Goal: Information Seeking & Learning: Learn about a topic

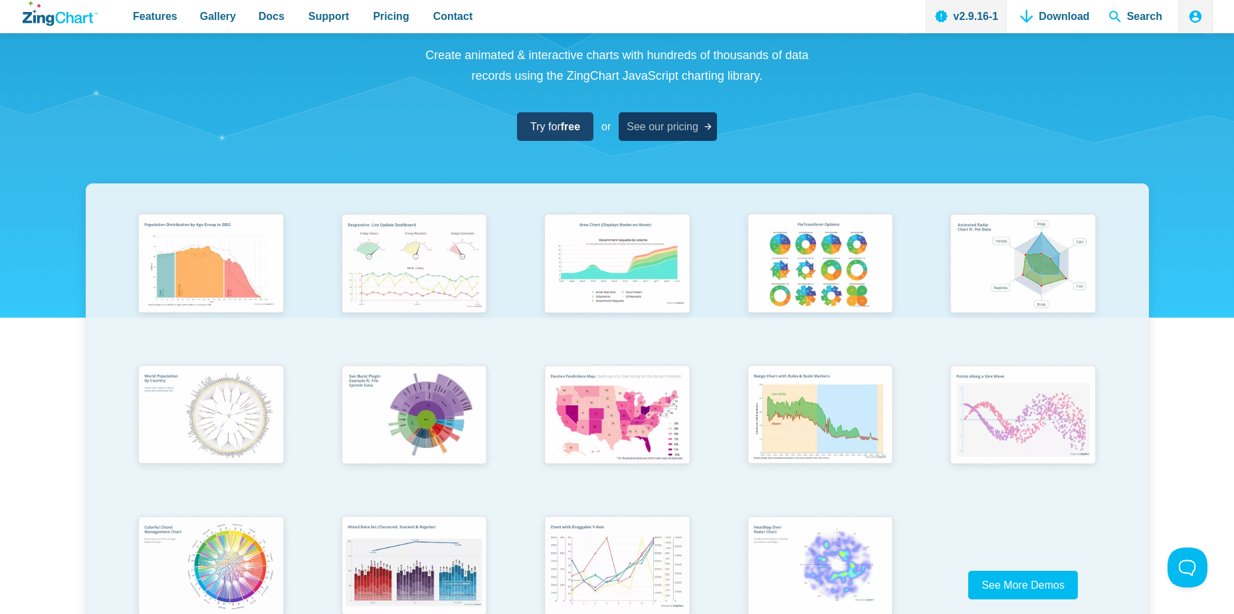
click at [679, 112] on link "See our pricing" at bounding box center [667, 126] width 98 height 29
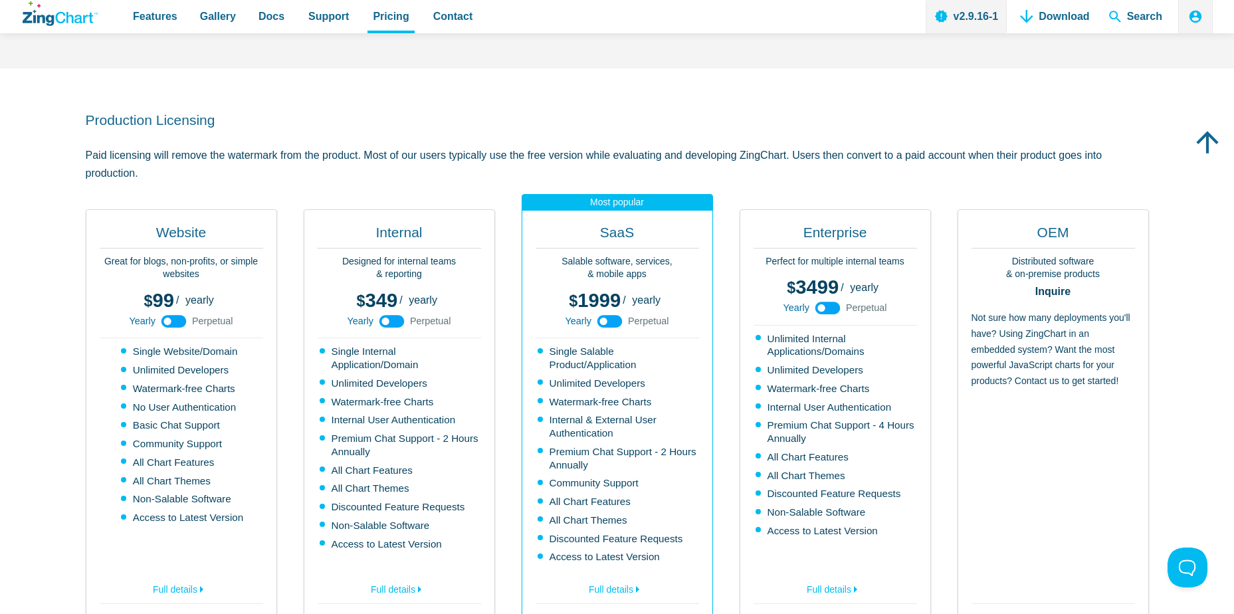
scroll to position [244, 0]
click at [272, 357] on div "Website Great for blogs, non-profits, or simple websites 99 299 / yearly perpet…" at bounding box center [181, 433] width 191 height 448
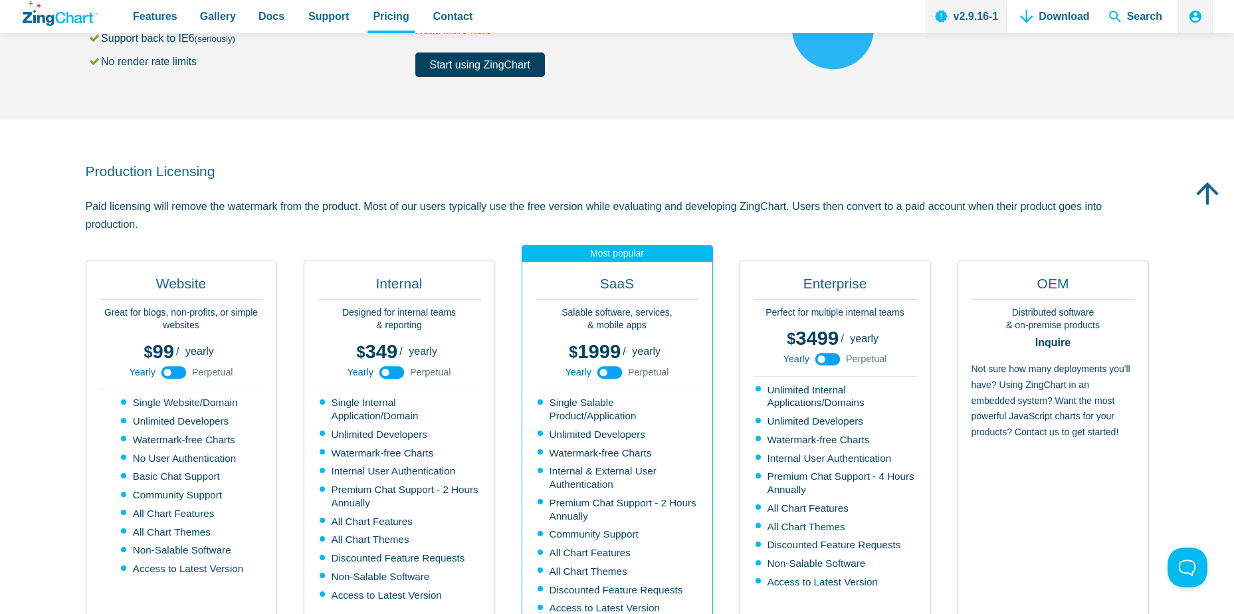
scroll to position [192, 0]
click at [157, 368] on div "Yearly Perpetual" at bounding box center [181, 372] width 104 height 13
click at [164, 372] on icon "App Content" at bounding box center [174, 373] width 30 height 30
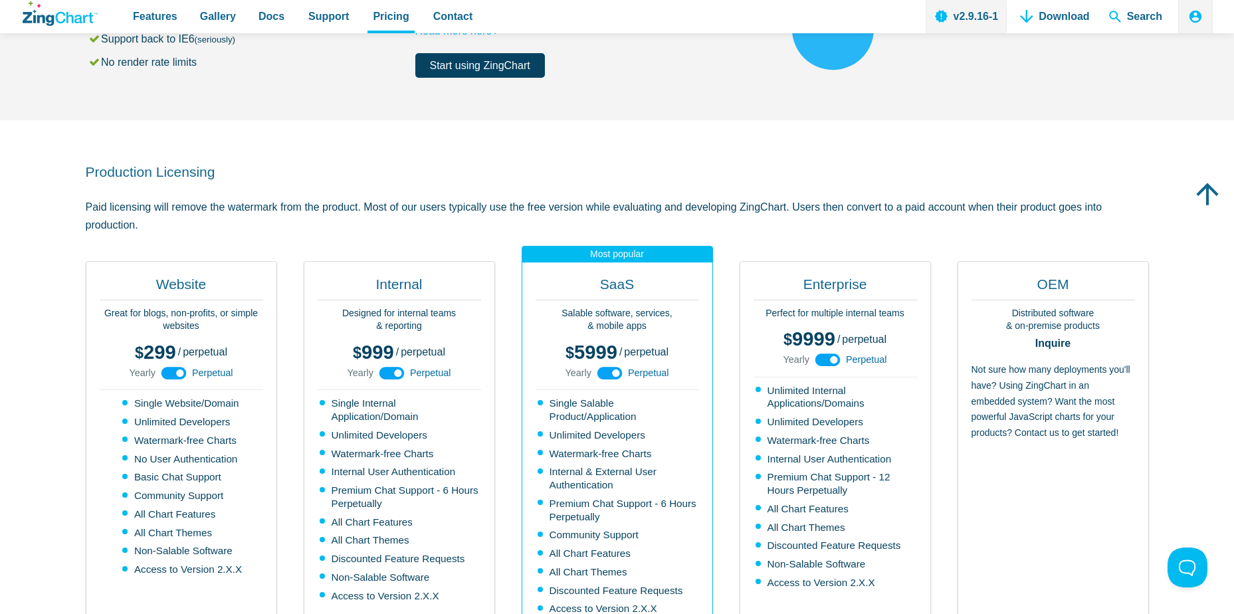
click at [164, 372] on use "App Content" at bounding box center [173, 373] width 25 height 13
click at [164, 372] on icon "App Content" at bounding box center [174, 373] width 30 height 30
click at [164, 372] on use "App Content" at bounding box center [173, 373] width 25 height 13
click at [164, 372] on icon "App Content" at bounding box center [174, 373] width 30 height 30
click at [164, 372] on use "App Content" at bounding box center [173, 373] width 25 height 13
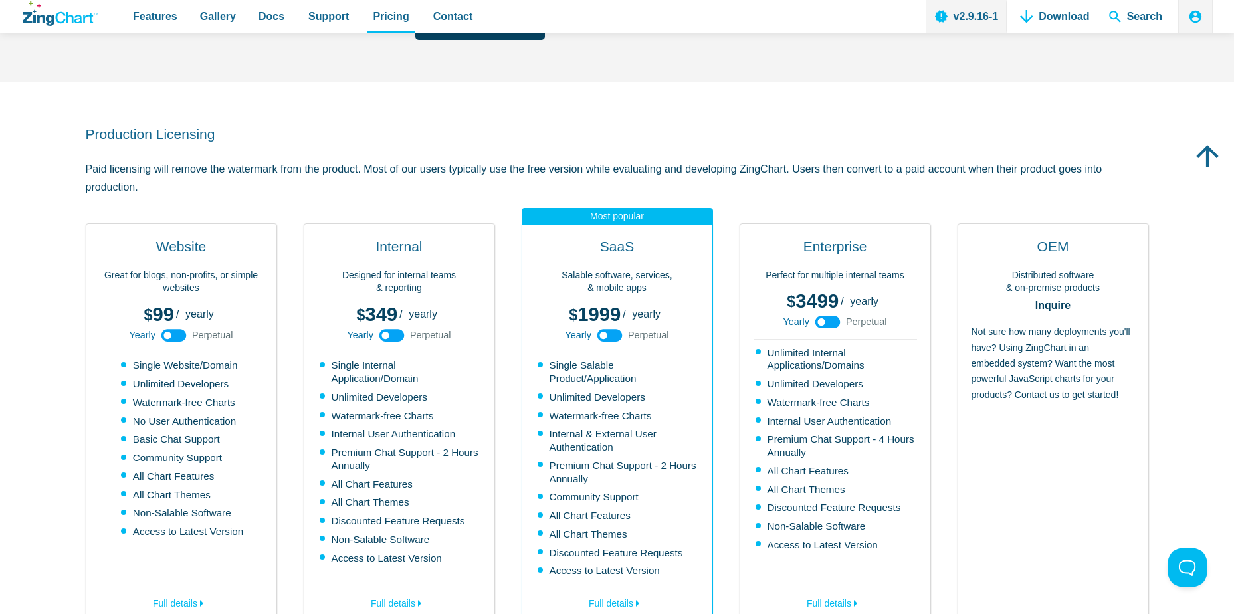
scroll to position [230, 0]
click at [176, 335] on use "App Content" at bounding box center [173, 334] width 25 height 13
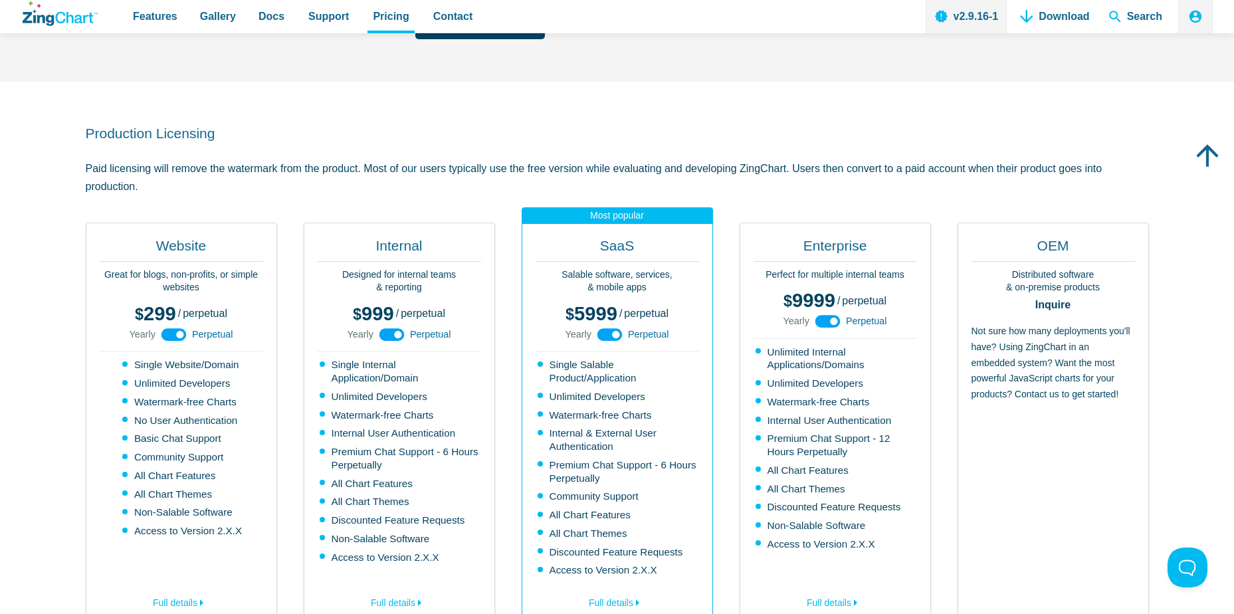
click at [176, 335] on icon "App Content" at bounding box center [174, 335] width 30 height 30
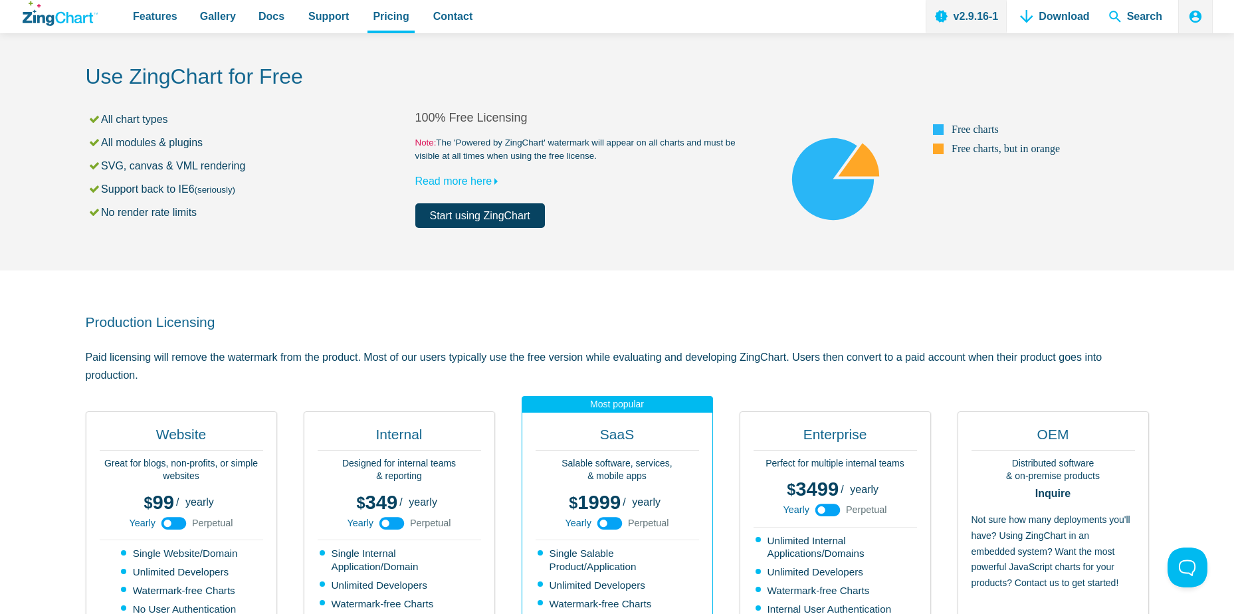
scroll to position [0, 0]
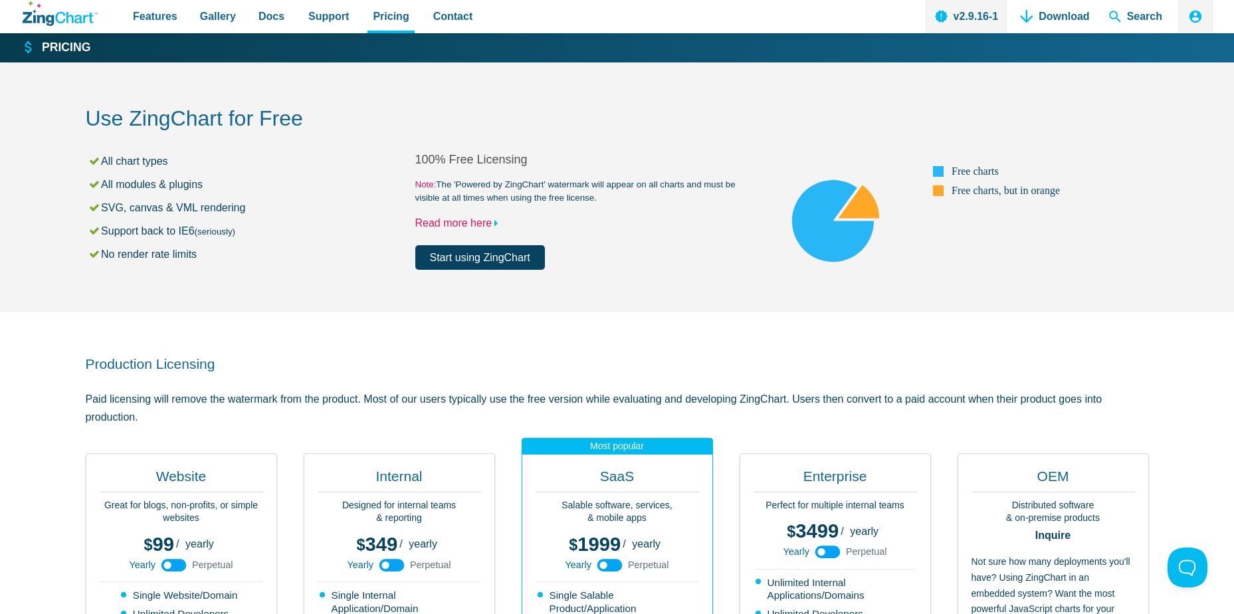
click at [487, 225] on link "Read more here" at bounding box center [459, 222] width 89 height 11
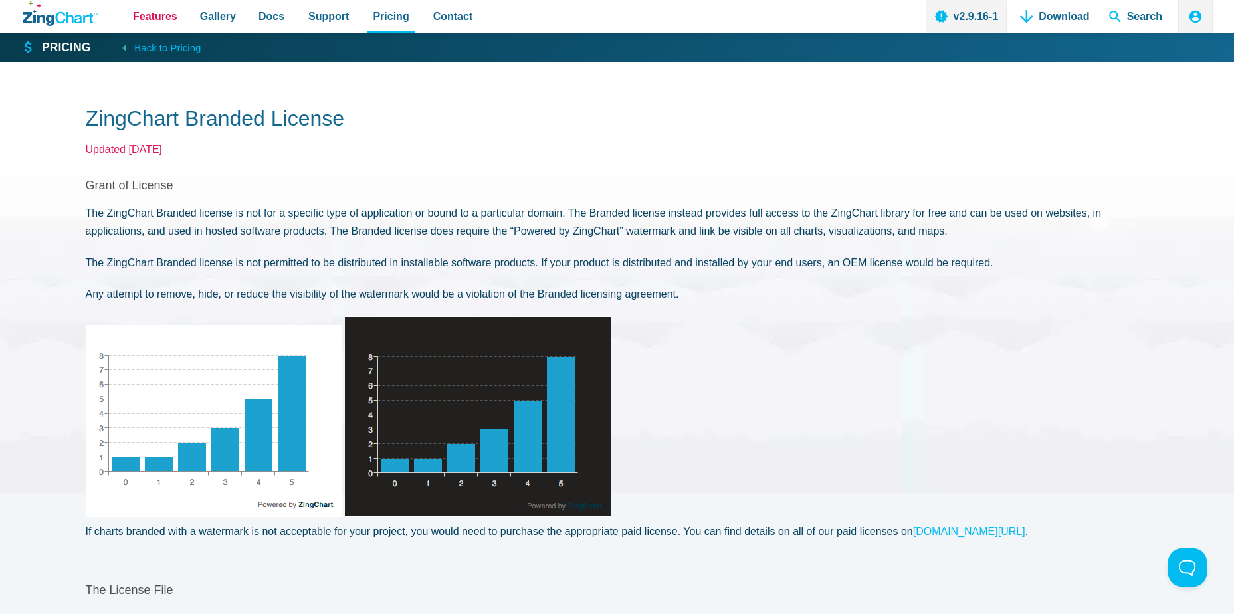
click at [170, 17] on span "Features" at bounding box center [155, 16] width 45 height 18
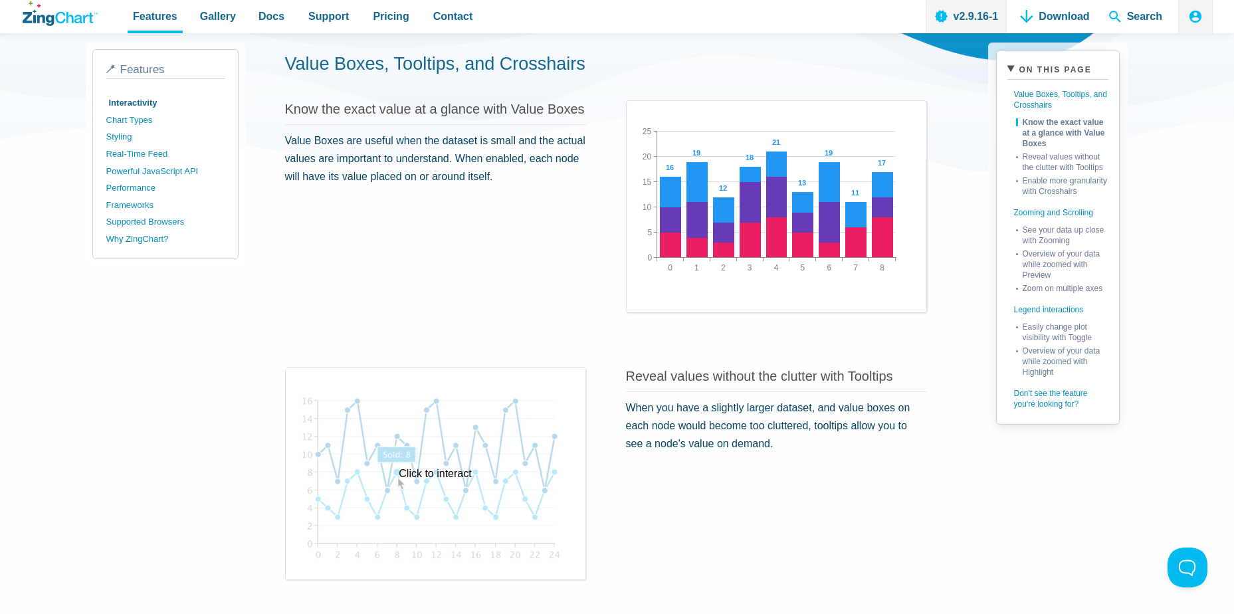
click at [411, 504] on div "Click to interact" at bounding box center [436, 473] width 300 height 211
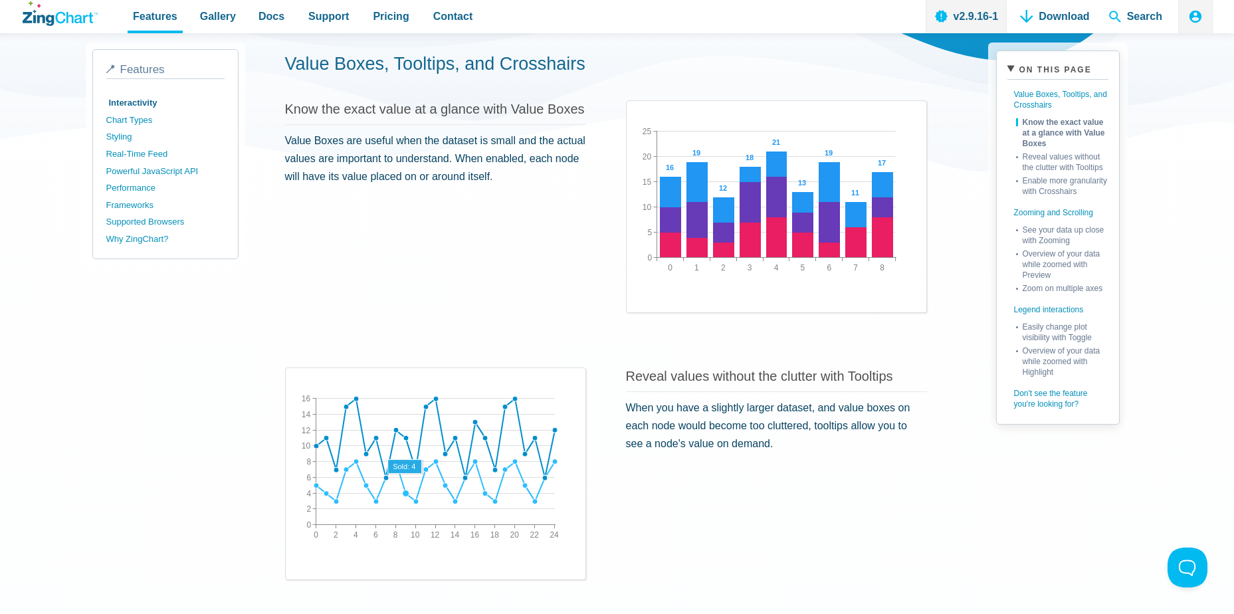
click at [296, 545] on area "App Content" at bounding box center [296, 545] width 0 height 0
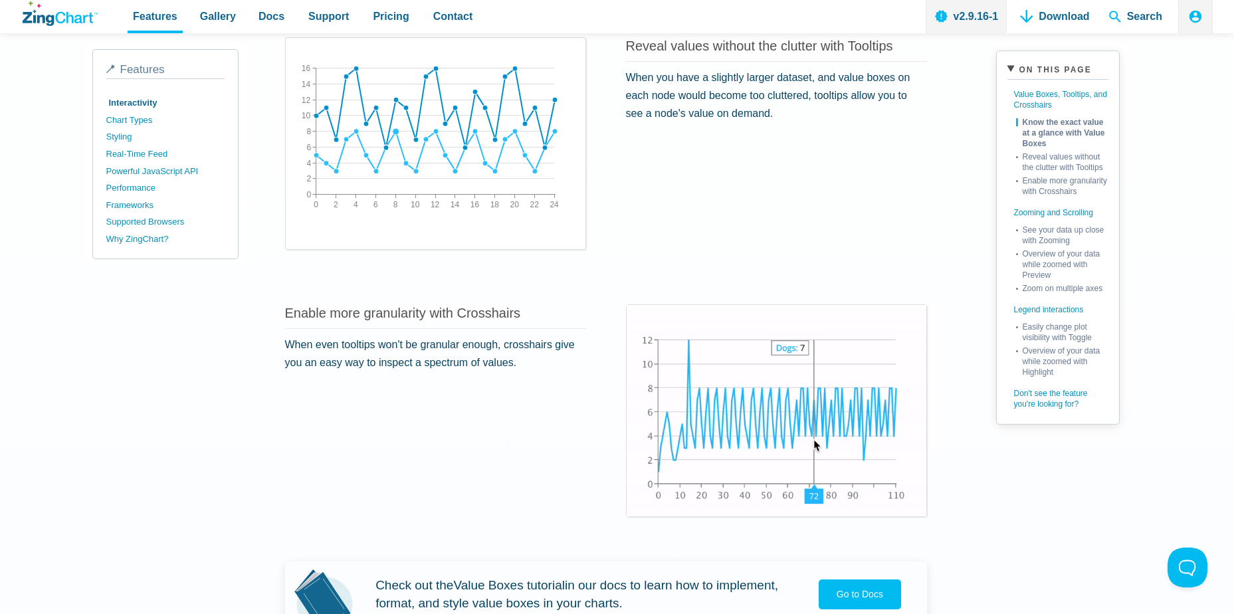
scroll to position [678, 0]
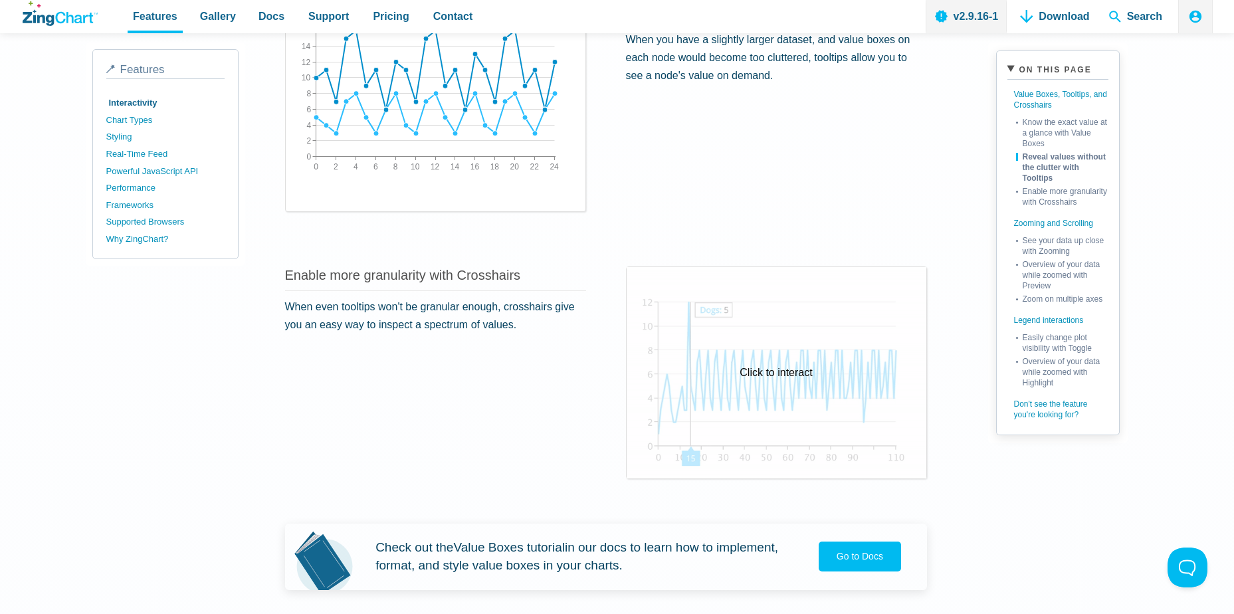
click at [792, 408] on div "Click to interact" at bounding box center [776, 372] width 300 height 211
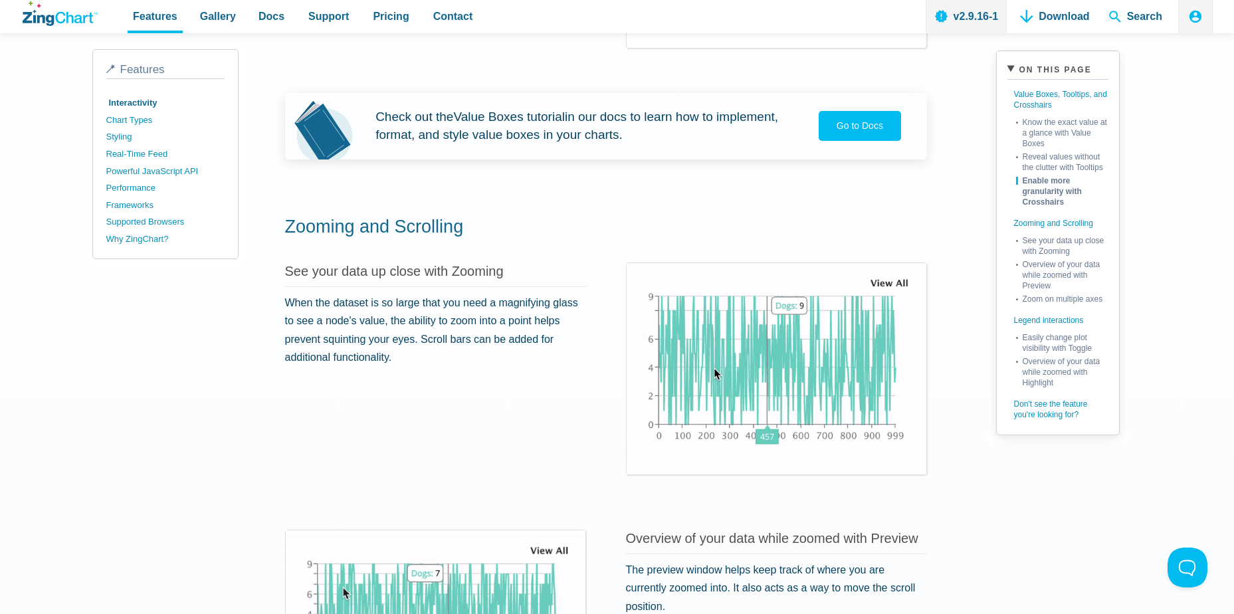
scroll to position [1109, 0]
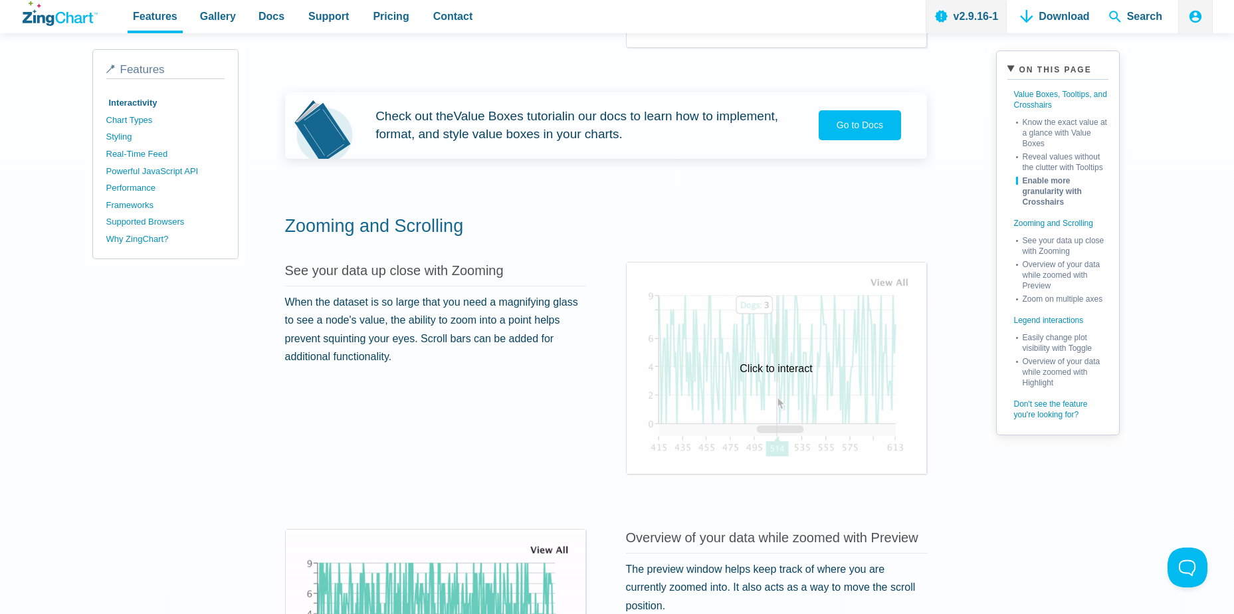
click at [709, 408] on div "Click to interact" at bounding box center [776, 367] width 300 height 211
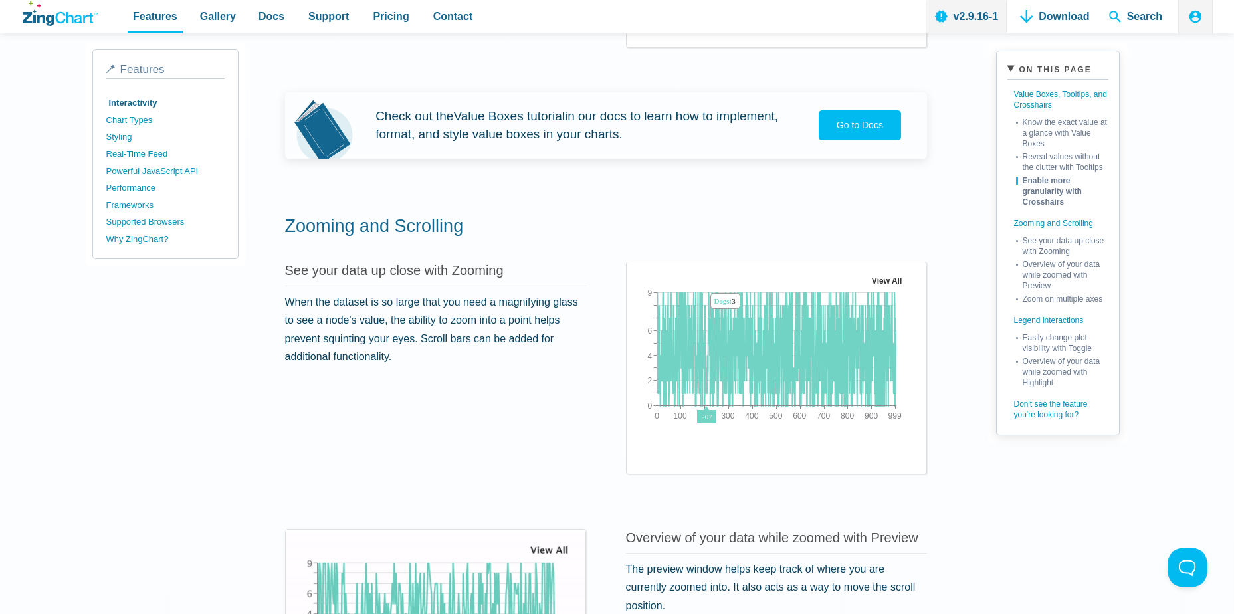
drag, startPoint x: 706, startPoint y: 367, endPoint x: 774, endPoint y: 387, distance: 70.4
click at [774, 387] on img "App Content" at bounding box center [776, 356] width 278 height 166
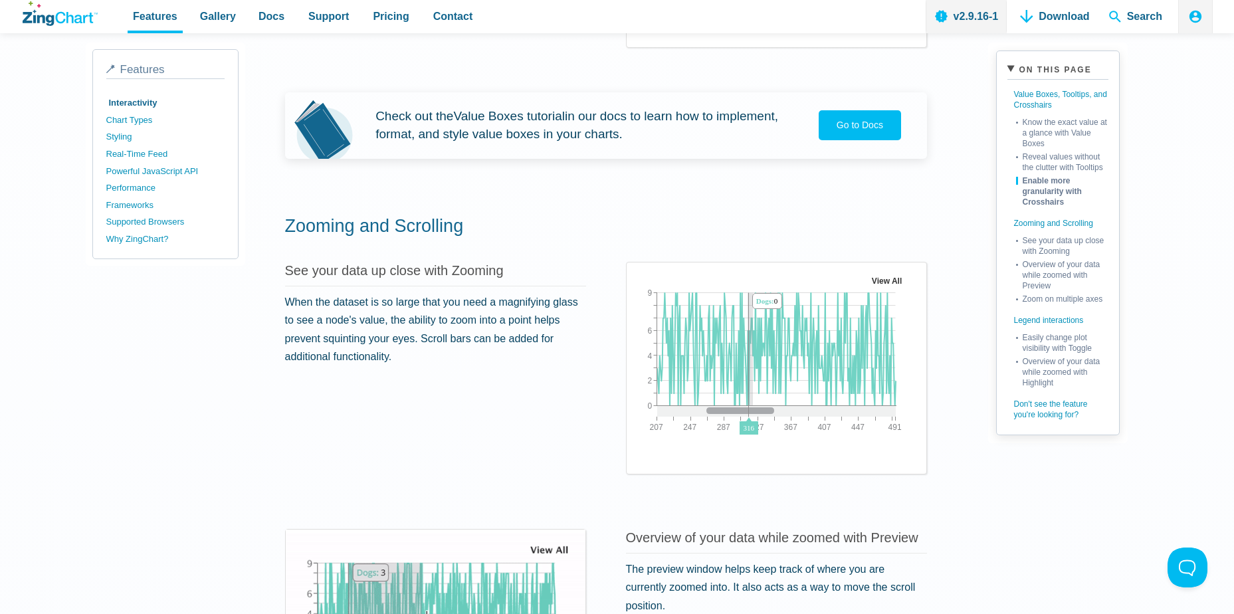
click at [753, 367] on img "App Content" at bounding box center [776, 356] width 278 height 166
drag, startPoint x: 753, startPoint y: 367, endPoint x: 719, endPoint y: 367, distance: 33.2
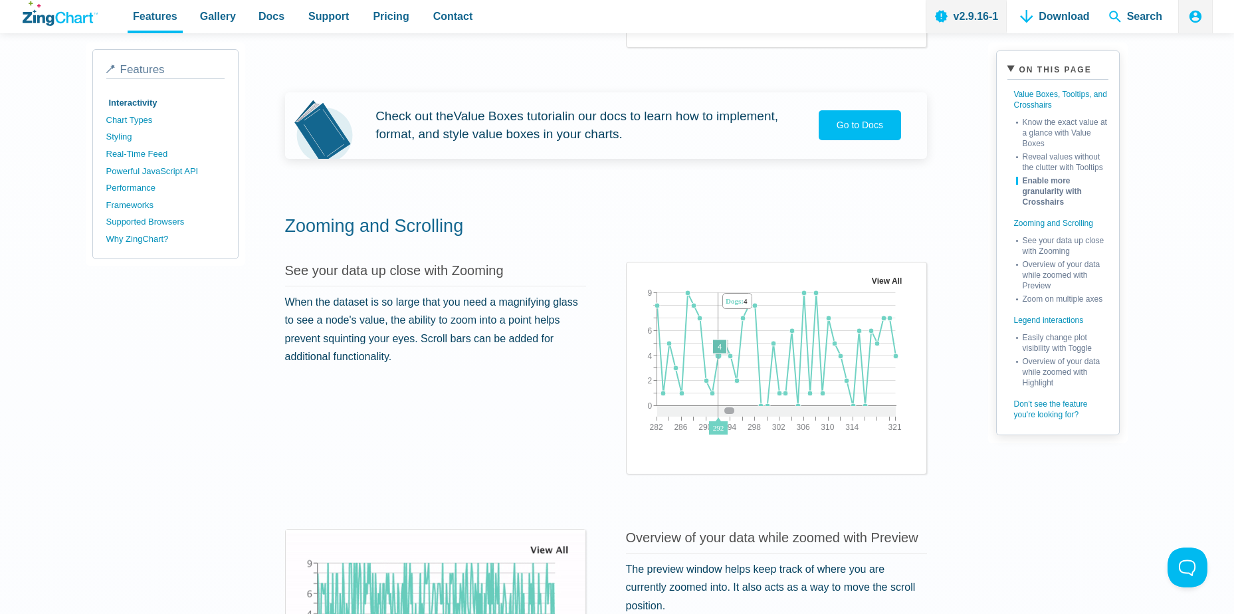
drag, startPoint x: 719, startPoint y: 367, endPoint x: 730, endPoint y: 369, distance: 10.7
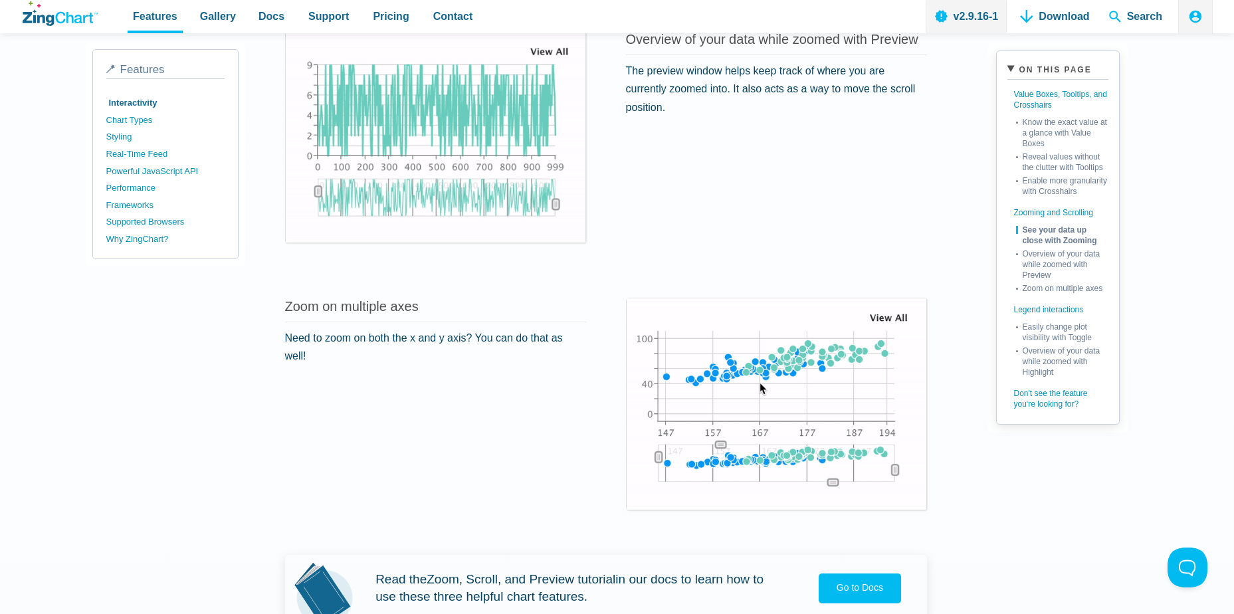
scroll to position [1645, 0]
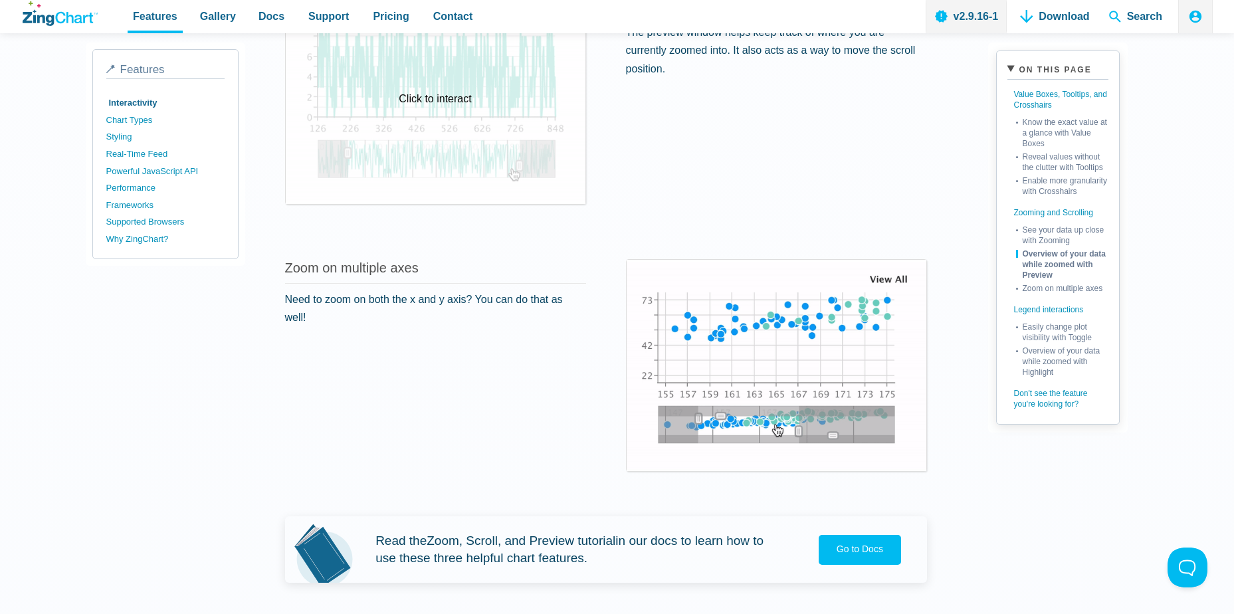
click at [474, 159] on div "Click to interact" at bounding box center [436, 98] width 300 height 211
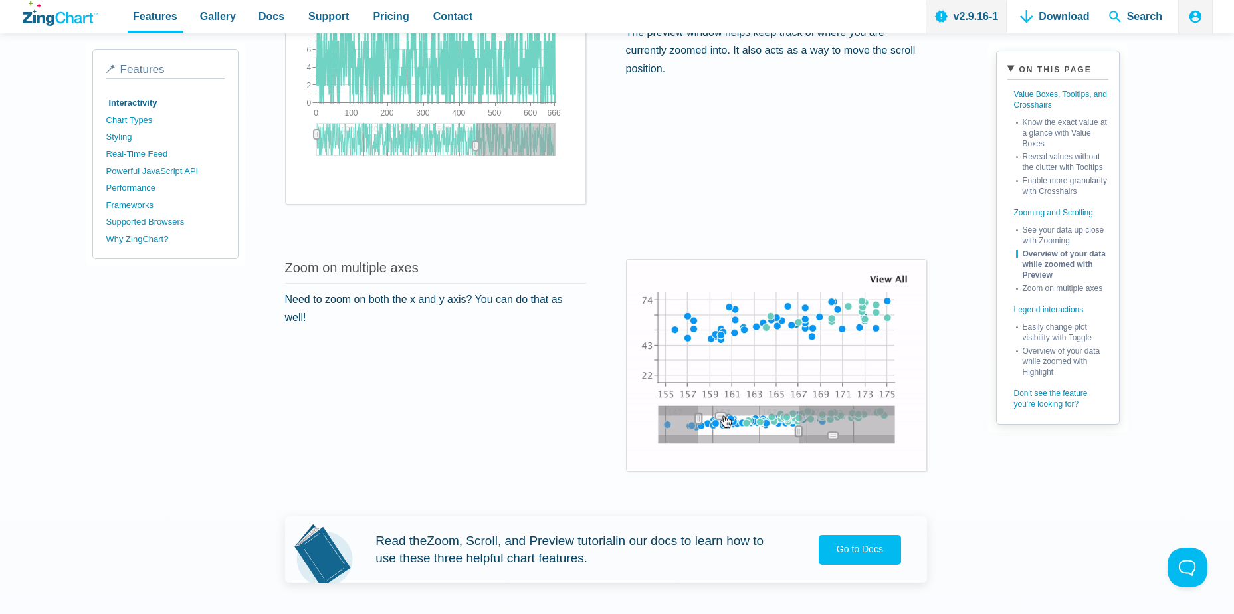
drag, startPoint x: 553, startPoint y: 142, endPoint x: 595, endPoint y: 165, distance: 47.3
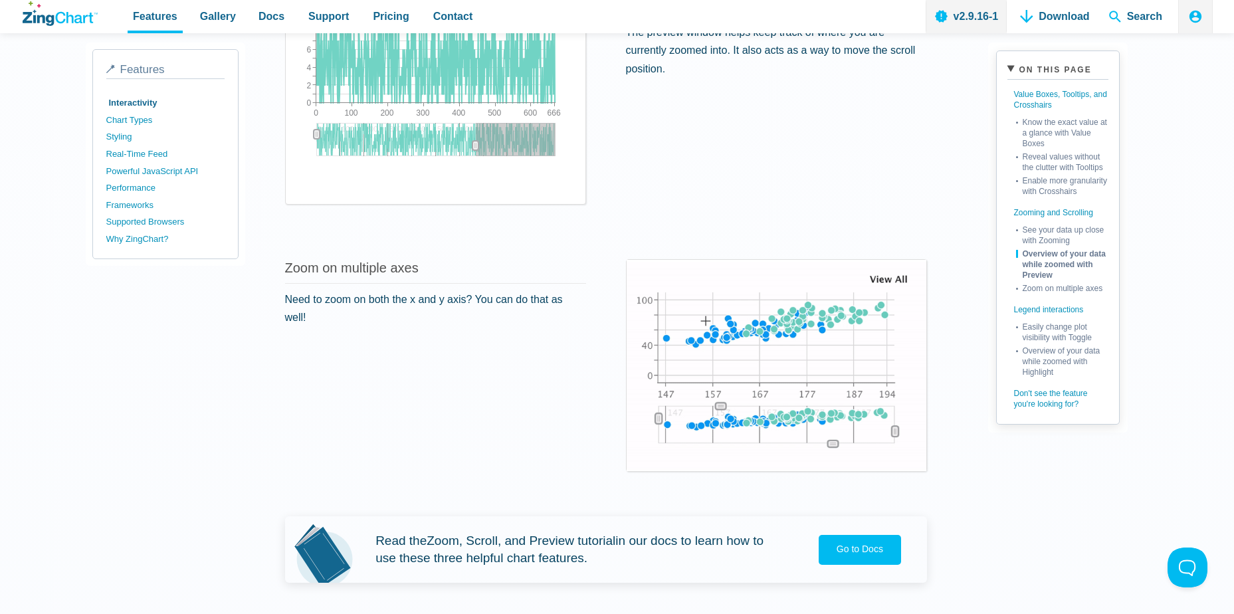
click at [595, 165] on div "Overview of your data while zoomed with Preview The preview window helps keep t…" at bounding box center [606, 98] width 642 height 235
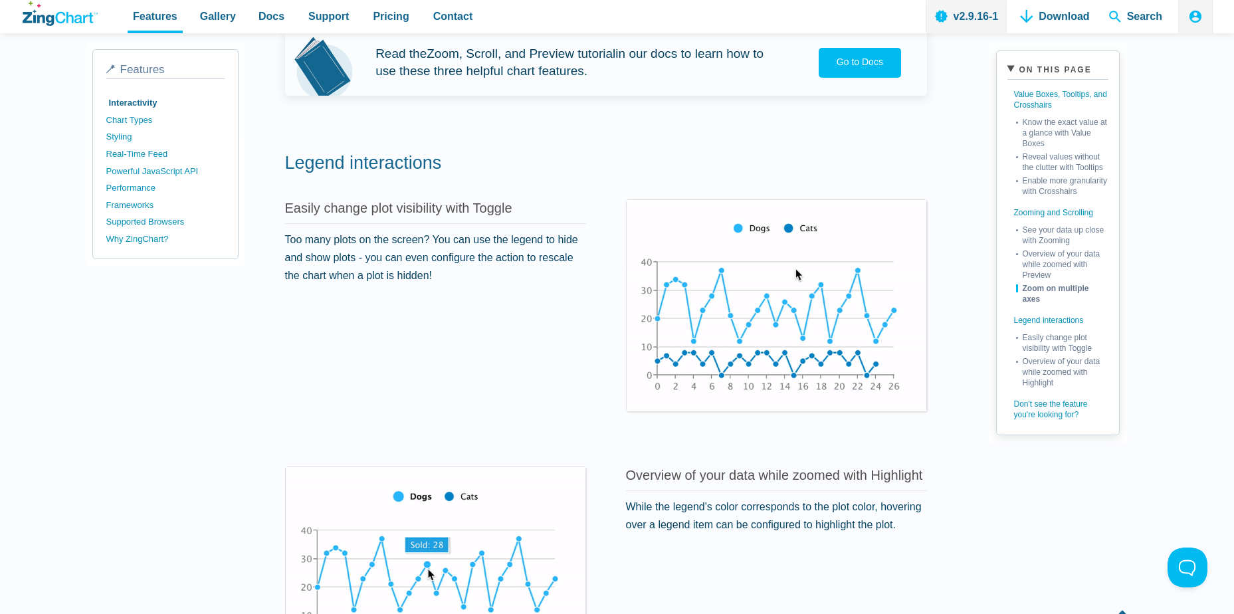
scroll to position [2133, 0]
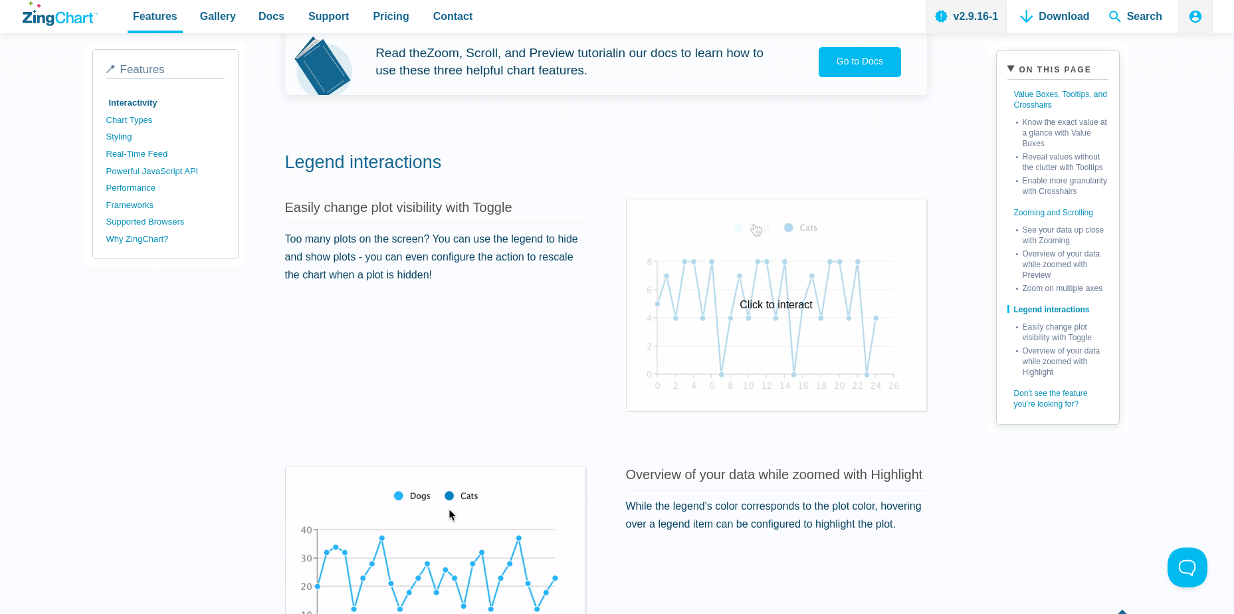
click at [716, 360] on div "Click to interact" at bounding box center [776, 304] width 300 height 211
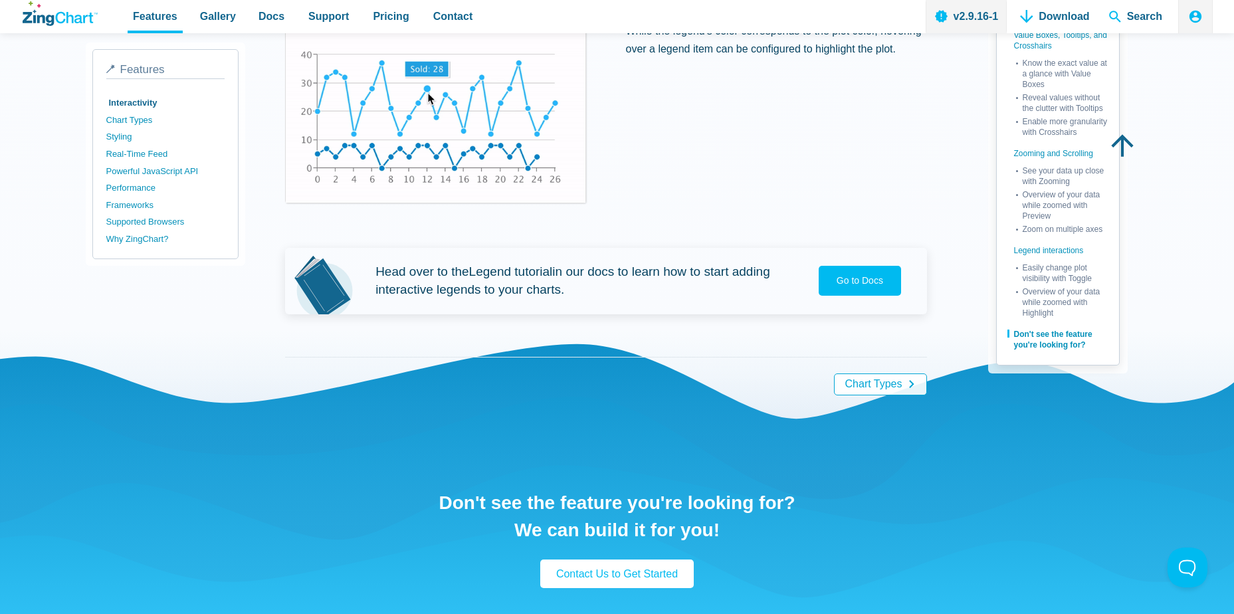
scroll to position [2602, 0]
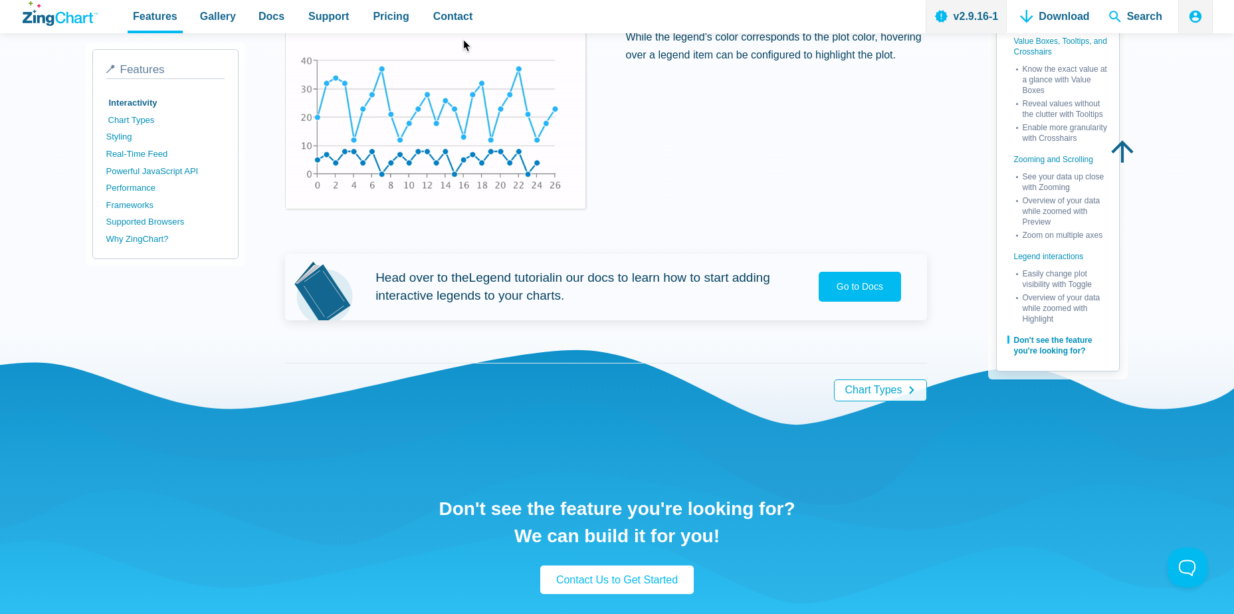
click at [163, 122] on link "Chart Types" at bounding box center [167, 120] width 118 height 17
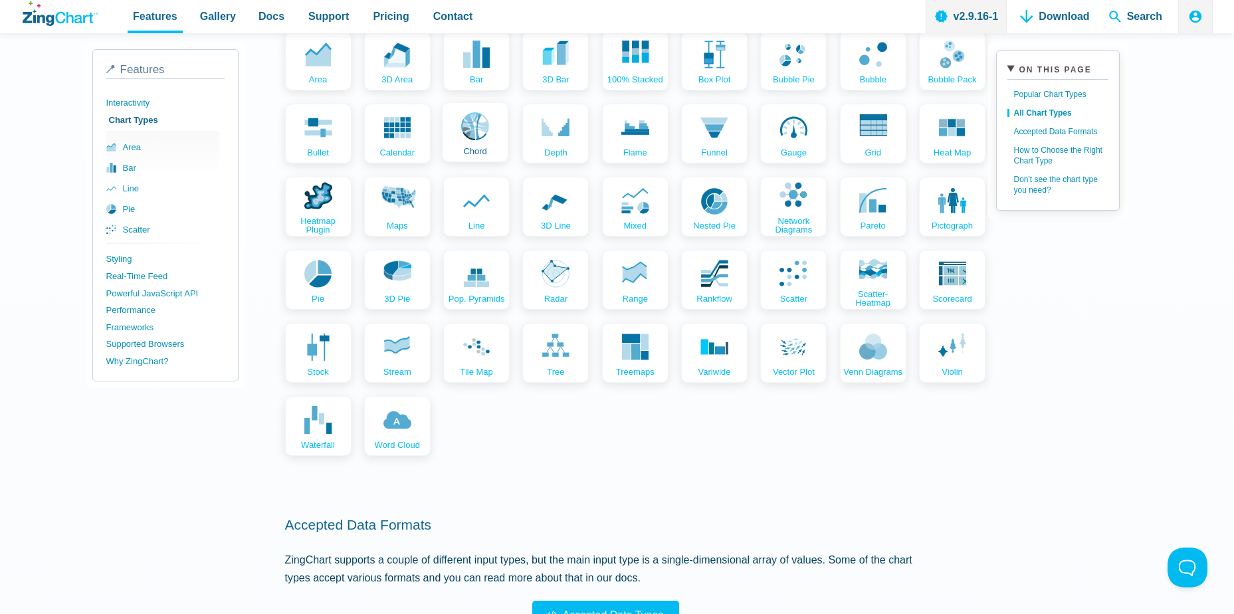
click at [480, 118] on icon "App Content" at bounding box center [475, 126] width 28 height 28
click at [945, 227] on span "pictograph" at bounding box center [950, 224] width 41 height 9
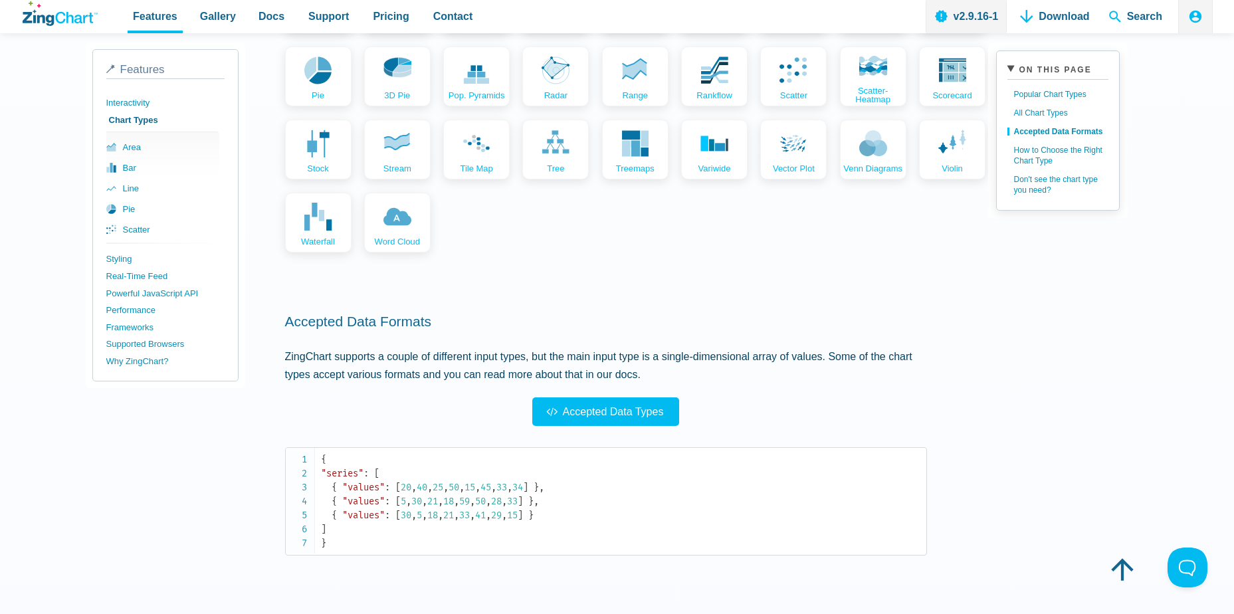
scroll to position [843, 0]
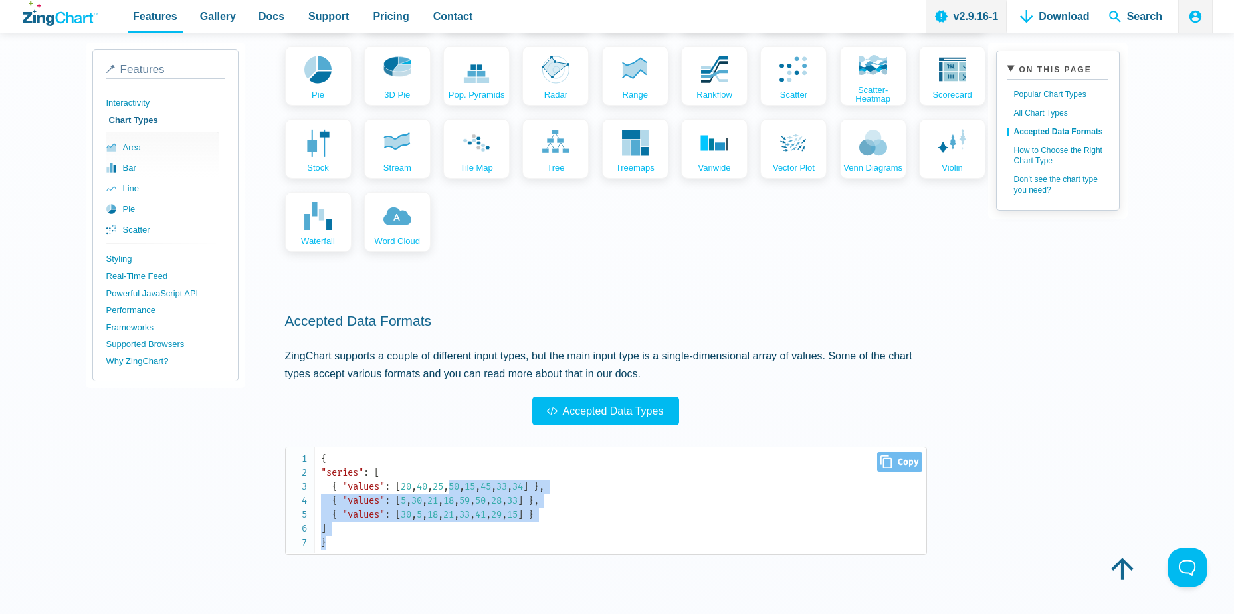
drag, startPoint x: 513, startPoint y: 540, endPoint x: 450, endPoint y: 484, distance: 83.7
click at [450, 484] on code "{ "series" : [ { "values" : [ 20 , 40 , 25 , 50 , 15 , 45 , 33 , 34 ] } , { "va…" at bounding box center [623, 501] width 605 height 98
click at [448, 484] on span "," at bounding box center [445, 486] width 5 height 11
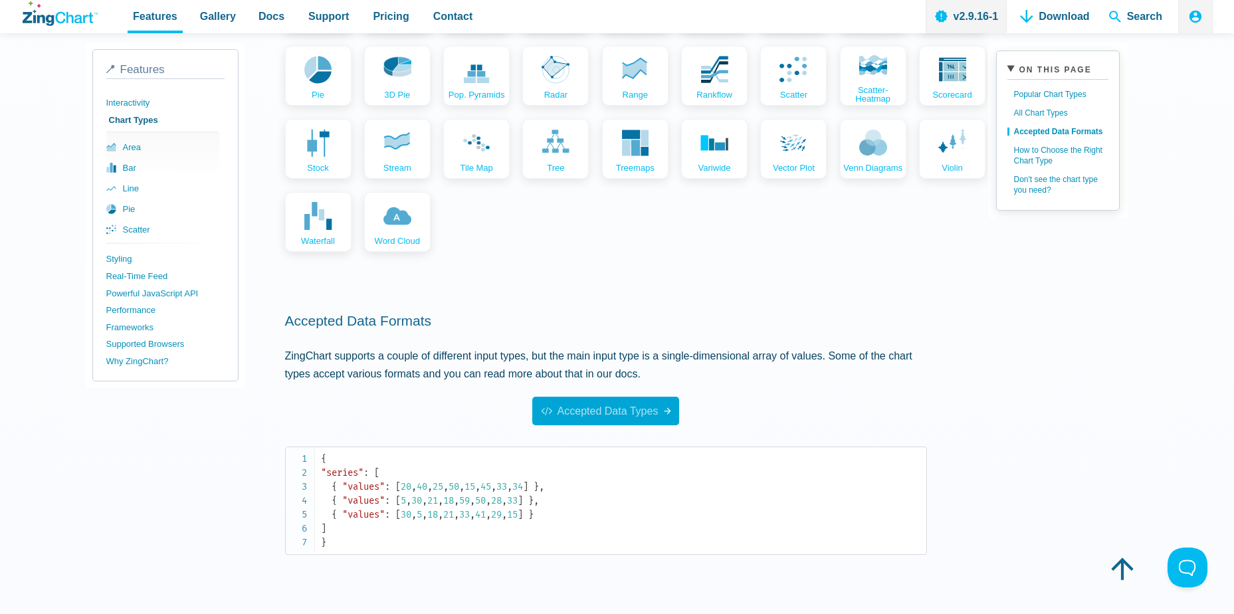
click at [571, 410] on span "Accepted Data Types" at bounding box center [601, 411] width 116 height 18
